Goal: Transaction & Acquisition: Book appointment/travel/reservation

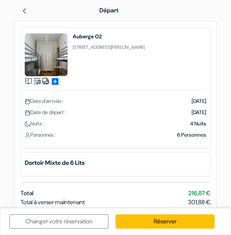
scroll to position [42, 0]
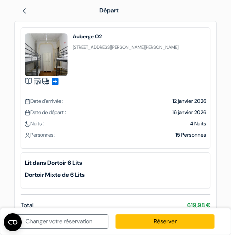
click at [26, 8] on link at bounding box center [24, 10] width 6 height 8
click at [32, 17] on div "Départ" at bounding box center [116, 10] width 212 height 21
click at [30, 14] on div at bounding box center [54, 10] width 66 height 9
click at [29, 14] on div at bounding box center [54, 10] width 66 height 9
click at [26, 12] on img at bounding box center [24, 11] width 6 height 6
